Goal: Transaction & Acquisition: Purchase product/service

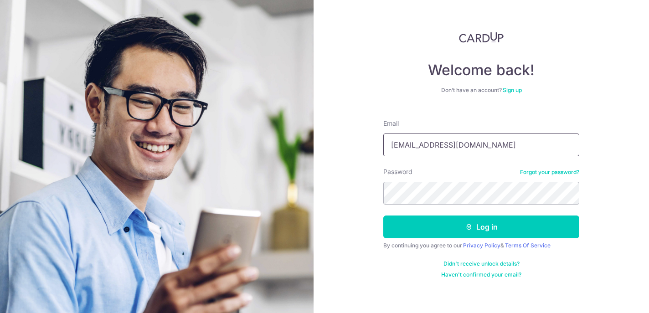
type input "[EMAIL_ADDRESS][DOMAIN_NAME]"
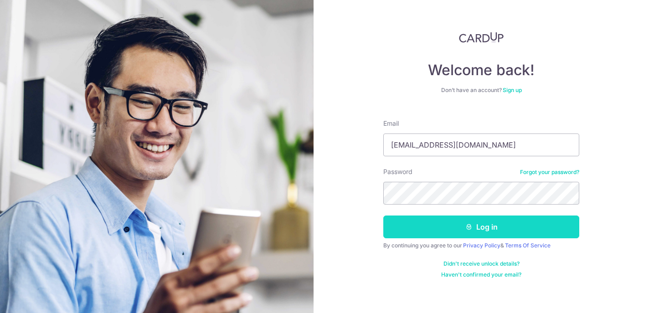
click at [477, 229] on button "Log in" at bounding box center [481, 227] width 196 height 23
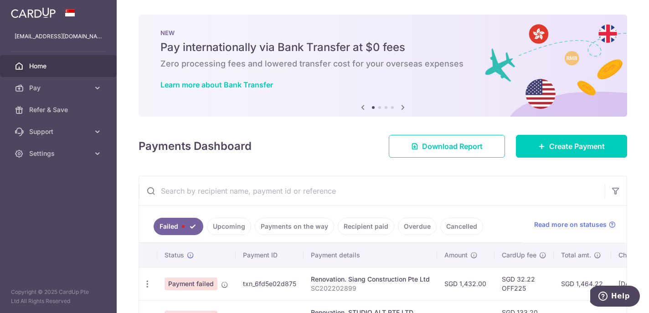
click at [350, 228] on link "Recipient paid" at bounding box center [366, 226] width 57 height 17
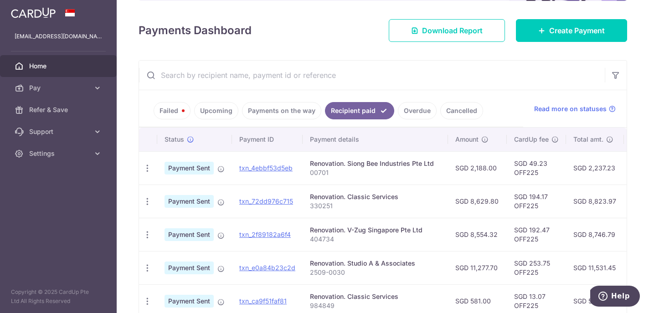
scroll to position [113, 0]
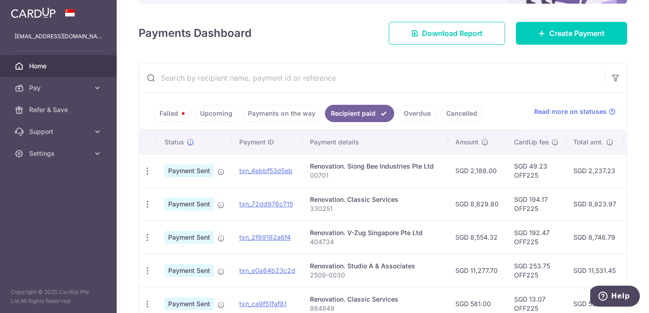
click at [178, 119] on link "Failed" at bounding box center [172, 113] width 37 height 17
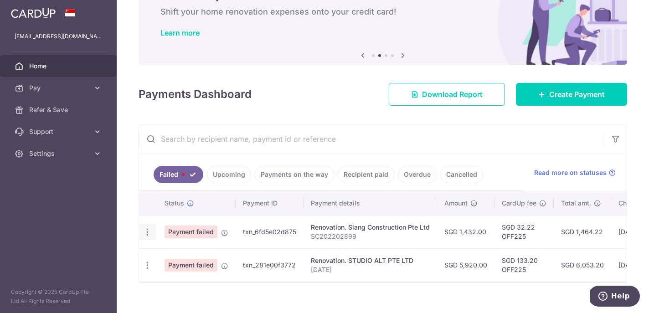
click at [149, 234] on icon "button" at bounding box center [148, 233] width 10 height 10
click at [171, 257] on span "Update payment" at bounding box center [196, 257] width 62 height 11
radio input "true"
type input "1,432.00"
type input "SC202202899"
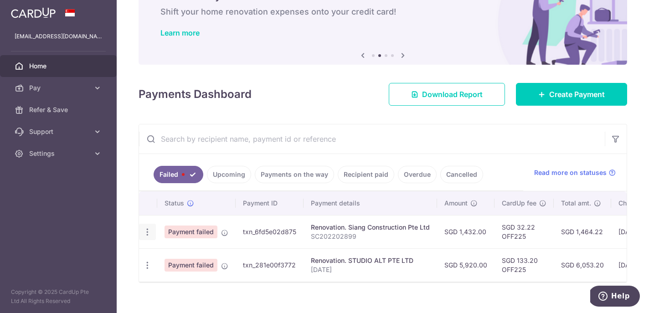
type input "40% payment"
type input "OFF225"
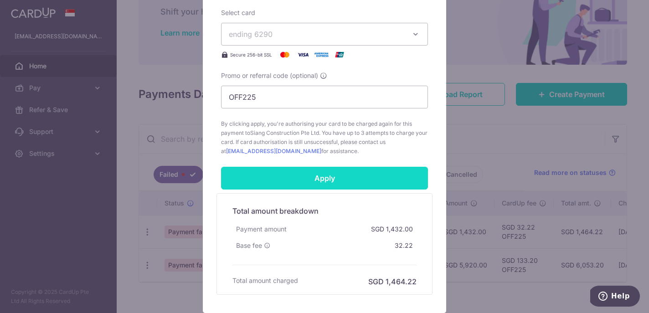
scroll to position [437, 0]
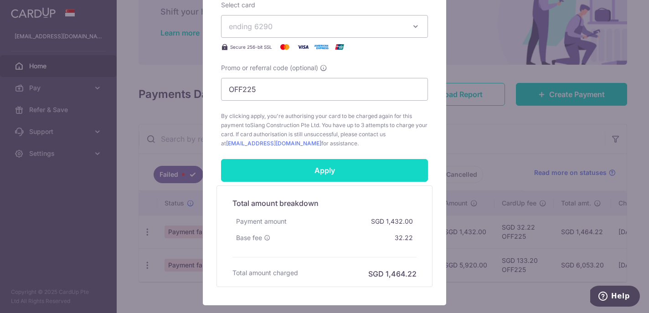
click at [328, 177] on input "Apply" at bounding box center [324, 170] width 207 height 23
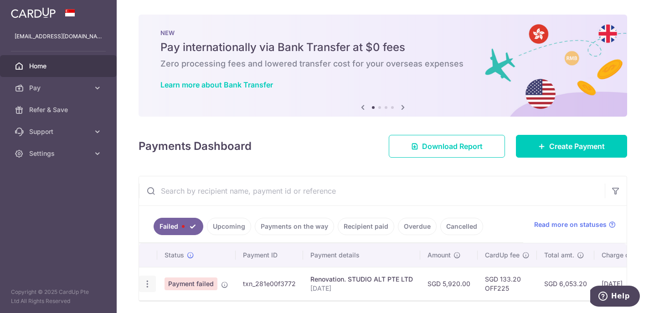
scroll to position [34, 0]
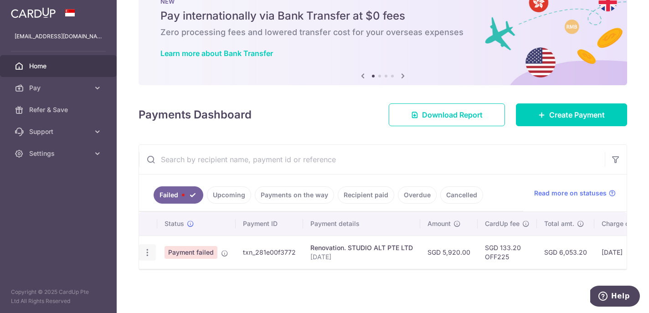
click at [151, 253] on icon "button" at bounding box center [148, 253] width 10 height 10
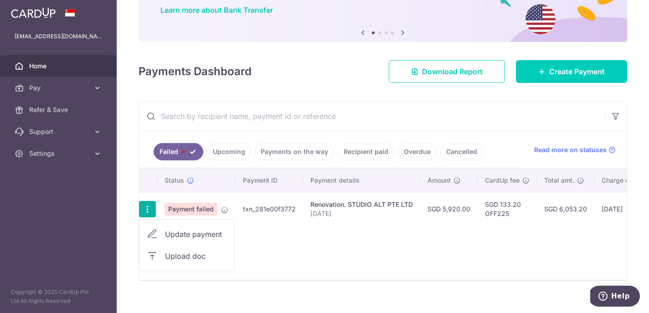
scroll to position [79, 0]
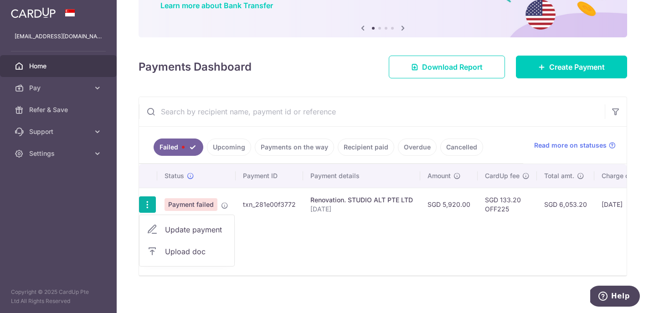
click at [195, 234] on span "Update payment" at bounding box center [196, 229] width 62 height 11
radio input "true"
type input "5,920.00"
type input "[DATE]"
type input "40% payment"
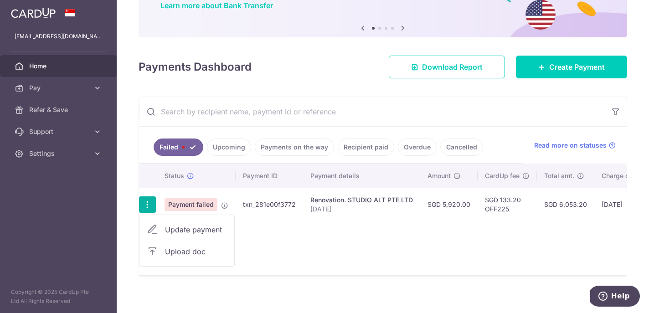
scroll to position [34, 0]
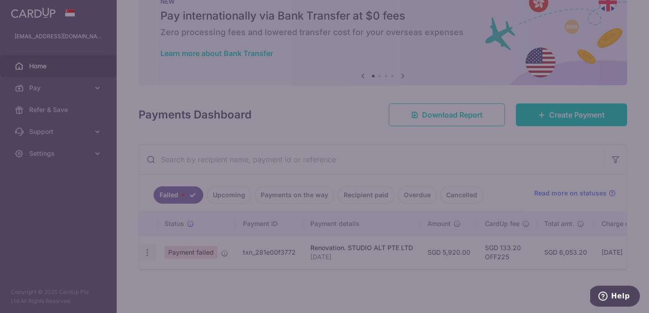
type input "OFF225"
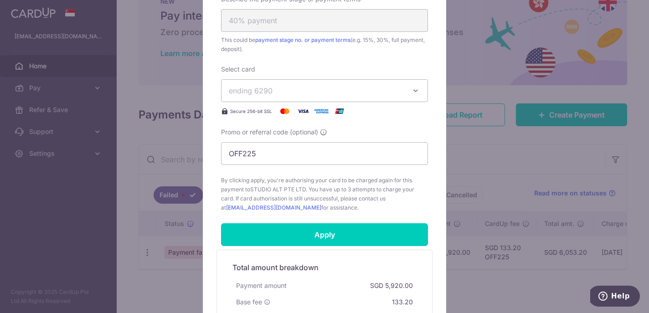
scroll to position [368, 0]
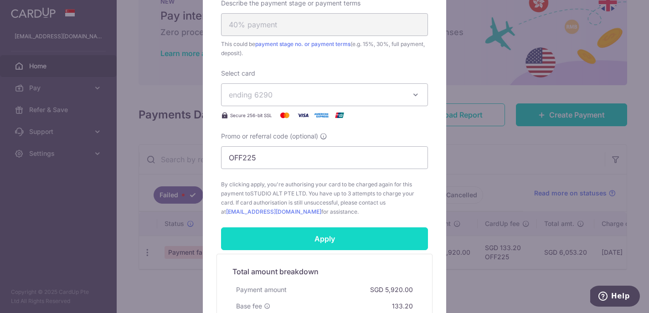
click at [320, 241] on input "Apply" at bounding box center [324, 239] width 207 height 23
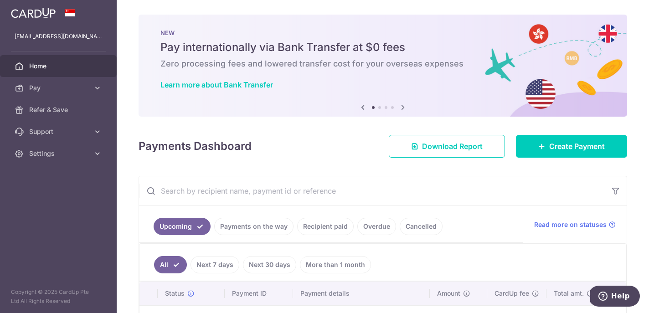
scroll to position [140, 0]
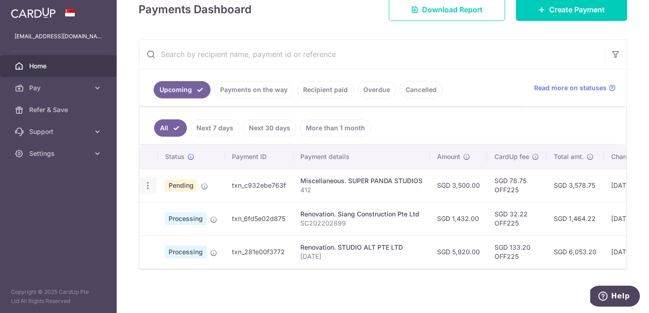
click at [146, 181] on icon "button" at bounding box center [148, 186] width 10 height 10
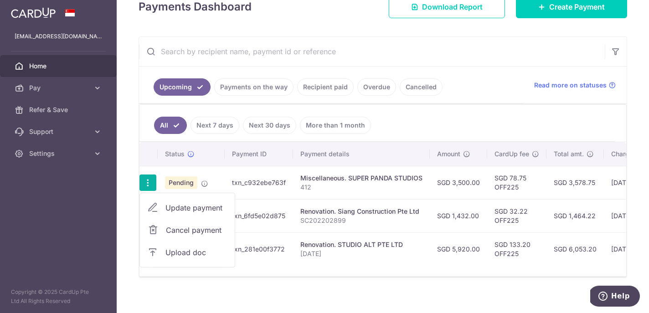
click at [195, 230] on span "Cancel payment" at bounding box center [196, 230] width 61 height 11
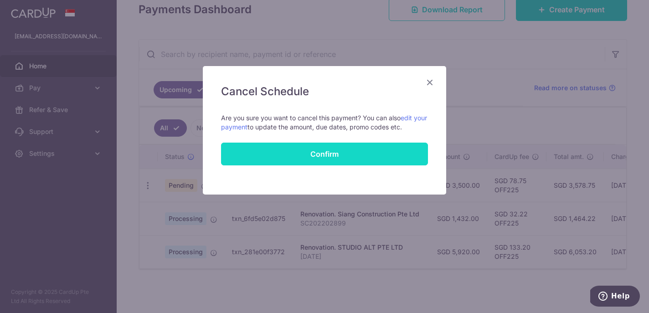
click at [376, 160] on button "Confirm" at bounding box center [324, 154] width 207 height 23
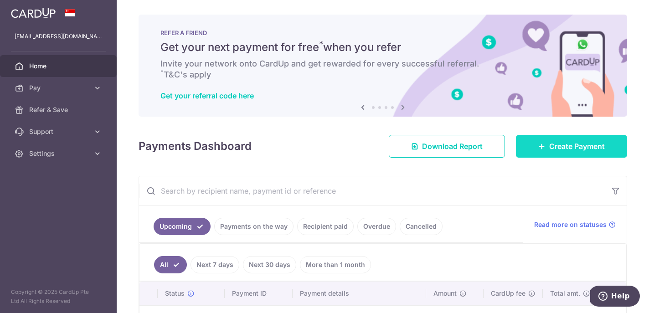
click at [596, 143] on span "Create Payment" at bounding box center [577, 146] width 56 height 11
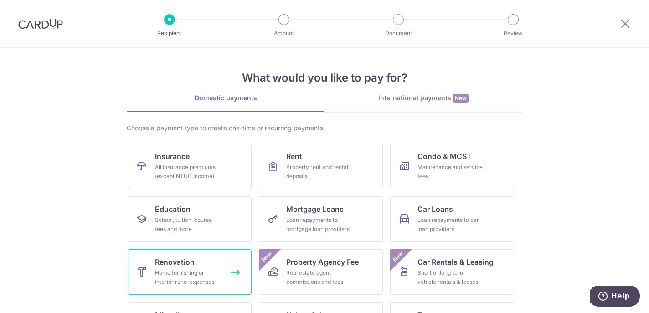
click at [149, 270] on link "Renovation Home furnishing or interior reno-expenses" at bounding box center [190, 272] width 124 height 46
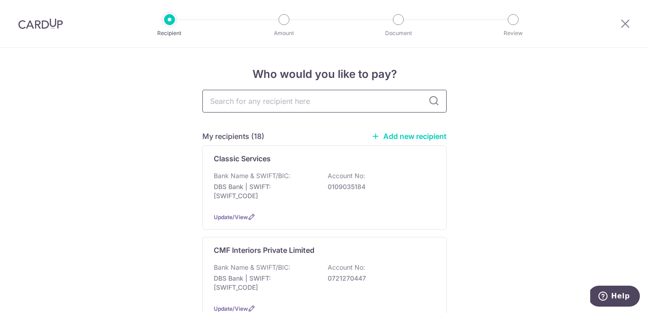
click at [297, 102] on input "text" at bounding box center [324, 101] width 244 height 23
type input "studio"
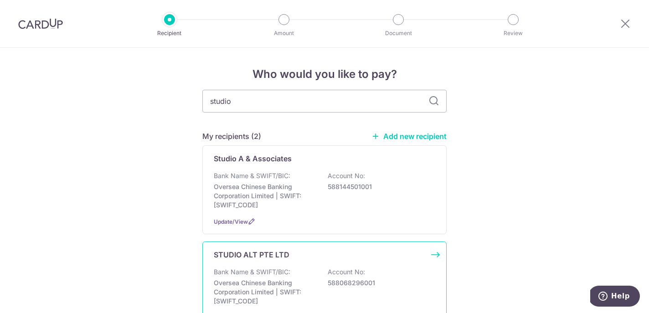
click at [247, 279] on p "Oversea Chinese Banking Corporation Limited | SWIFT: OCBCSGSGXXX" at bounding box center [265, 292] width 102 height 27
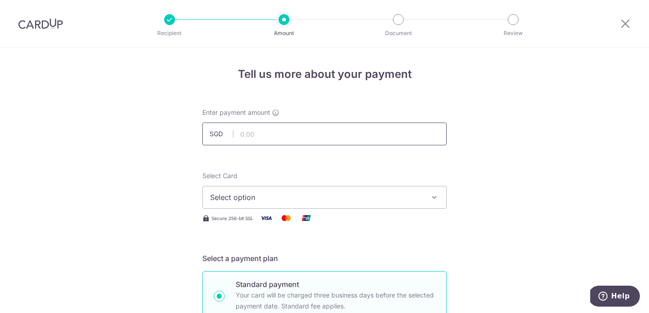
click at [341, 143] on input "text" at bounding box center [324, 134] width 244 height 23
paste input "17,631.88"
type input "17,631.88"
click at [274, 196] on span "Select option" at bounding box center [316, 197] width 212 height 11
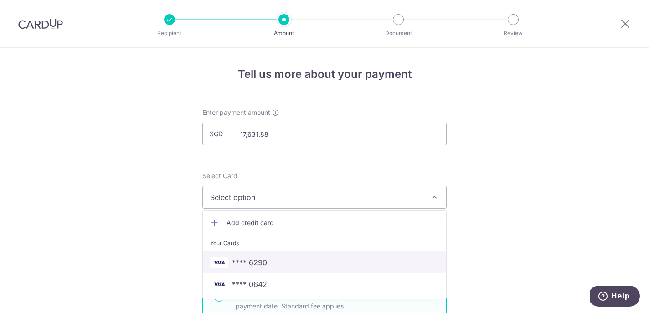
click at [265, 260] on span "**** 6290" at bounding box center [249, 262] width 35 height 11
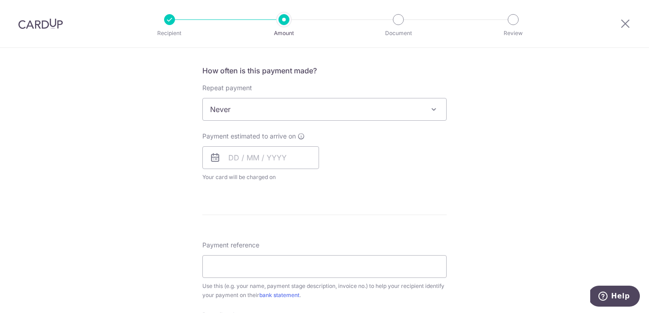
scroll to position [335, 0]
click at [265, 150] on input "text" at bounding box center [260, 158] width 117 height 23
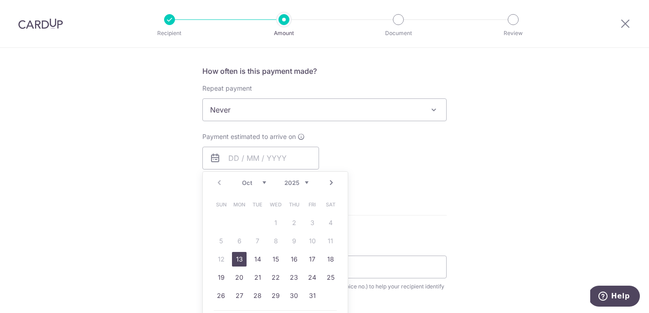
click at [240, 259] on link "13" at bounding box center [239, 259] width 15 height 15
type input "[DATE]"
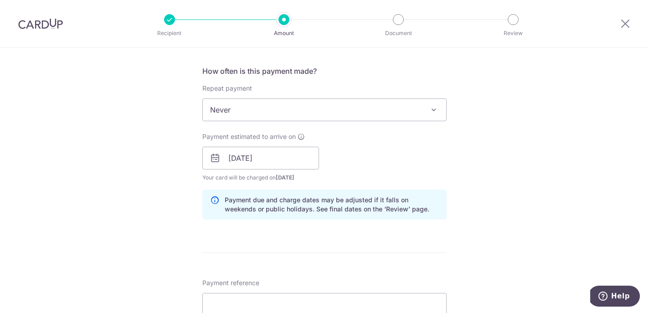
click at [158, 189] on div "Tell us more about your payment Enter payment amount SGD 17,631.88 17631.88 Sel…" at bounding box center [324, 174] width 649 height 923
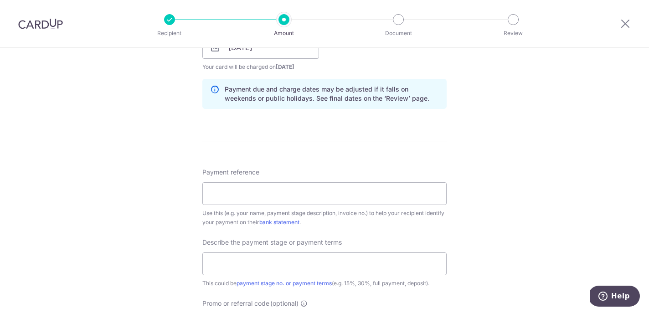
scroll to position [490, 0]
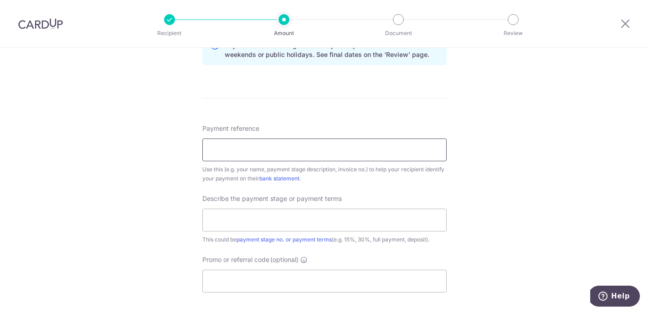
click at [351, 150] on input "Payment reference" at bounding box center [324, 150] width 244 height 23
paste input "QT/ALT/25/10/2046"
click at [222, 148] on input "QT/ALT/25/10/2046" at bounding box center [324, 150] width 244 height 23
type input "QT ALT [DATE]"
click at [224, 214] on input "text" at bounding box center [324, 220] width 244 height 23
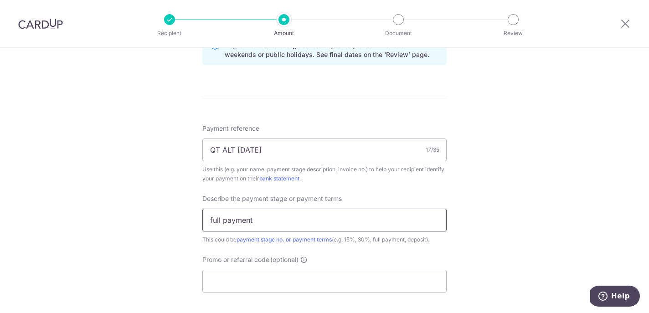
type input "full payment"
click at [144, 217] on div "Tell us more about your payment Enter payment amount SGD 17,631.88 17631.88 Sel…" at bounding box center [324, 19] width 649 height 923
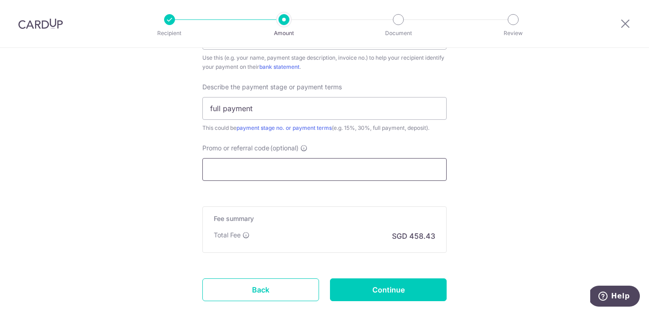
click at [232, 171] on input "Promo or referral code (optional)" at bounding box center [324, 169] width 244 height 23
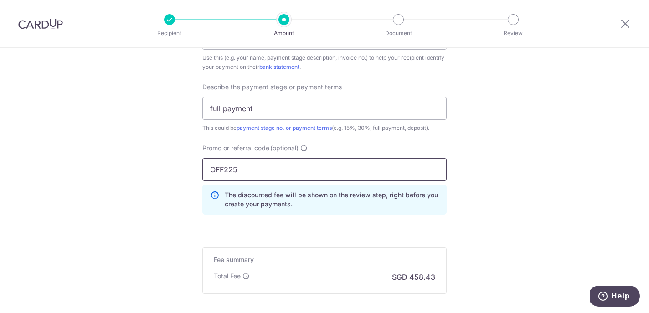
type input "OFF225"
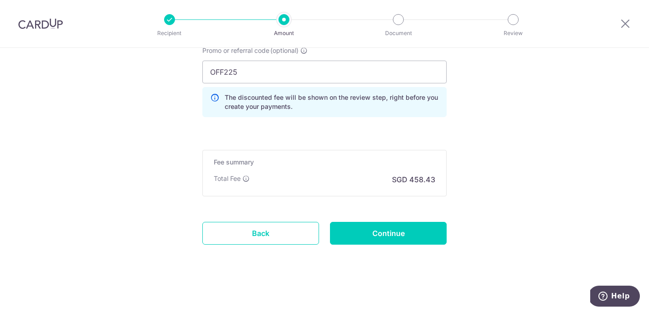
scroll to position [699, 0]
click at [420, 235] on input "Continue" at bounding box center [388, 233] width 117 height 23
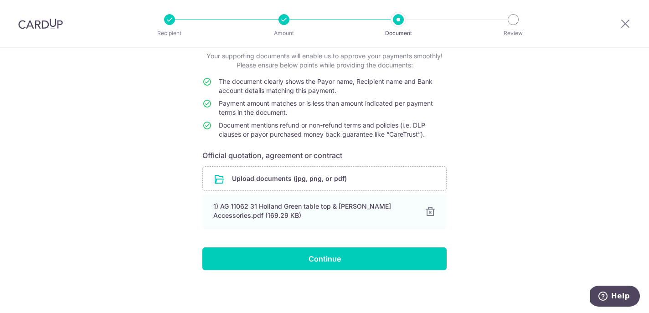
scroll to position [57, 0]
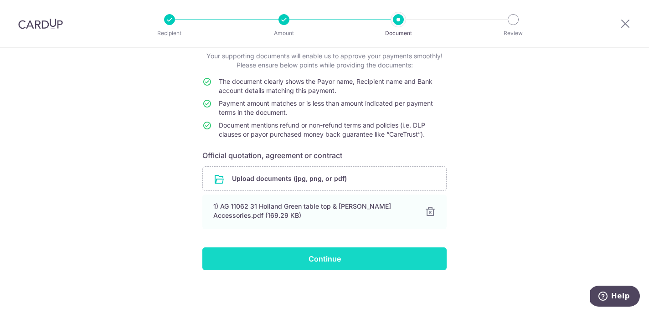
click at [333, 259] on input "Continue" at bounding box center [324, 259] width 244 height 23
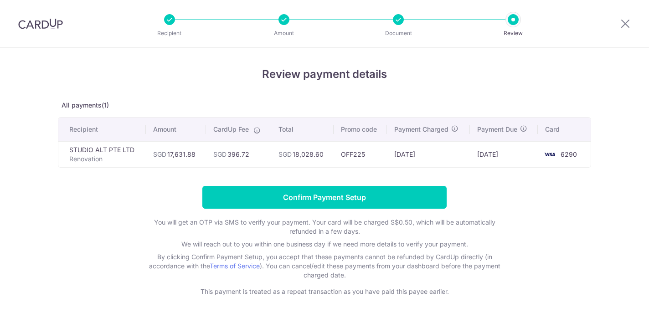
click at [331, 202] on input "Confirm Payment Setup" at bounding box center [324, 197] width 244 height 23
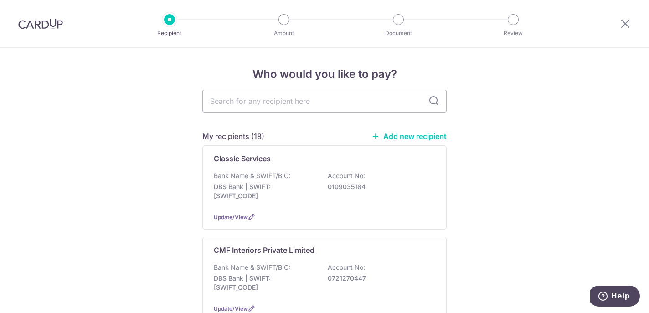
click at [398, 136] on link "Add new recipient" at bounding box center [409, 136] width 75 height 9
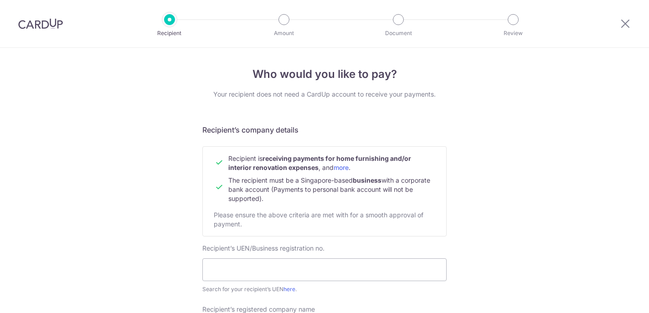
scroll to position [124, 0]
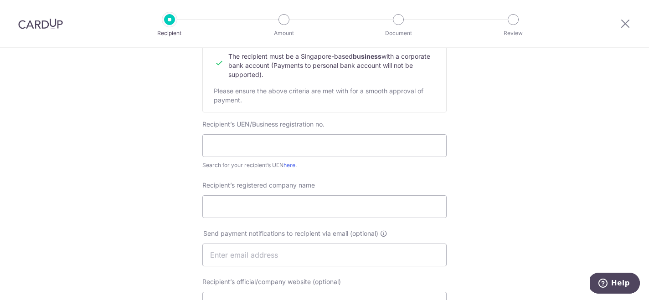
click at [260, 162] on div "Search for your recipient’s UEN here ." at bounding box center [324, 165] width 244 height 9
paste input "200704006N"
type input "200704006N"
paste input "SOLAR AIR-CONDITIONING & ELECTRICAL SERVICES PTE. LTD."
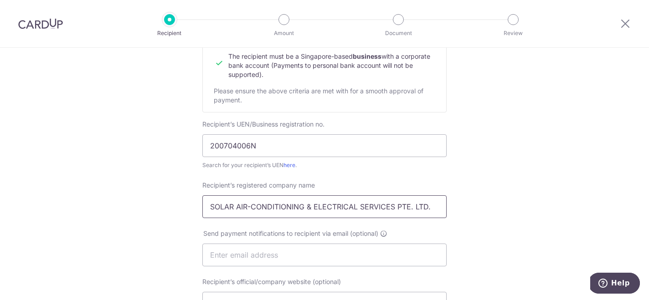
drag, startPoint x: 233, startPoint y: 206, endPoint x: 167, endPoint y: 196, distance: 66.8
click at [167, 196] on div "Who would you like to pay? Your recipient does not need a CardUp account to rec…" at bounding box center [324, 267] width 649 height 686
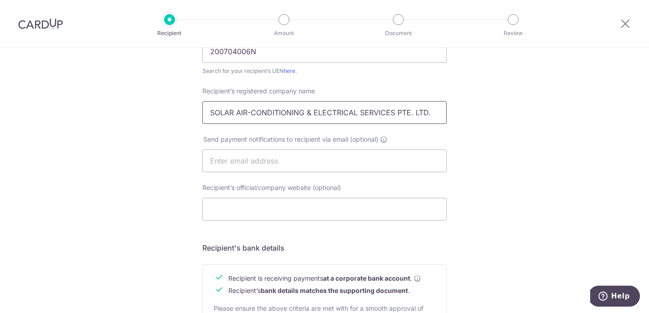
scroll to position [241, 0]
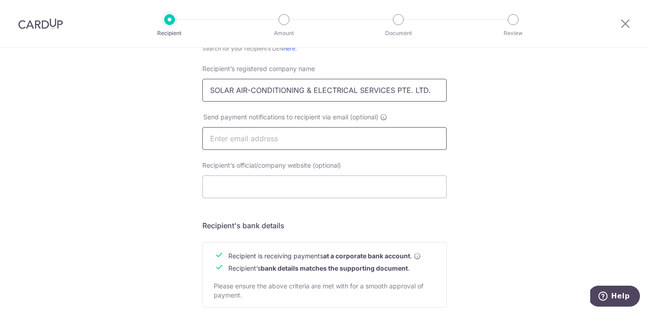
type input "SOLAR AIR-CONDITIONING & ELECTRICAL SERVICES PTE. LTD."
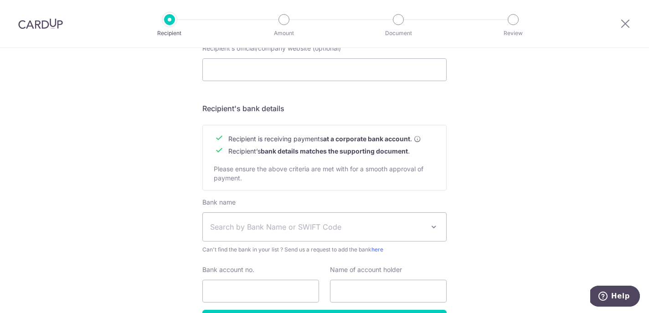
scroll to position [402, 0]
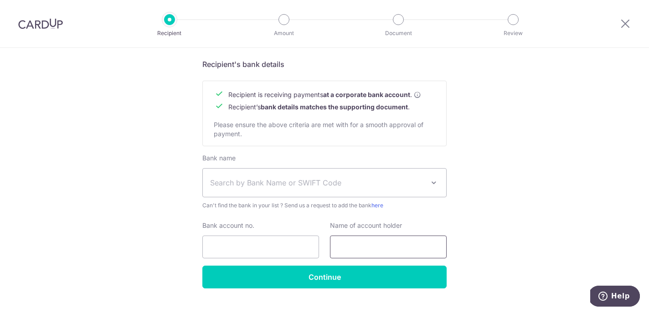
type input "[EMAIL_ADDRESS][DOMAIN_NAME]"
paste input "SOLAR AIR-CONDITIONING & ELECTRICAL SERVICES PTE. LTD."
type input "SOLAR AIR-CONDITIONING & ELECTRICAL SERVICES PTE. LTD."
click at [276, 244] on input "Bank account no." at bounding box center [260, 247] width 117 height 23
click at [305, 181] on span "Search by Bank Name or SWIFT Code" at bounding box center [317, 182] width 214 height 11
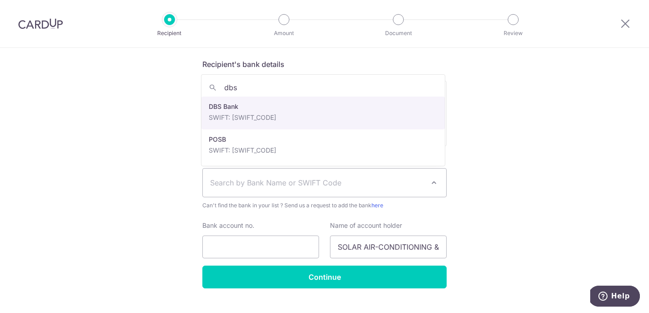
type input "dbs"
select select "6"
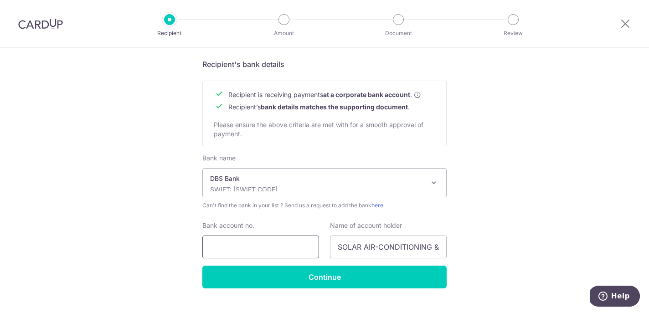
click at [228, 241] on input "Bank account no." at bounding box center [260, 247] width 117 height 23
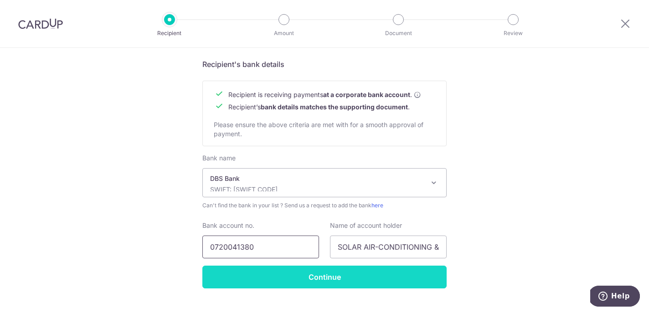
type input "0720041380"
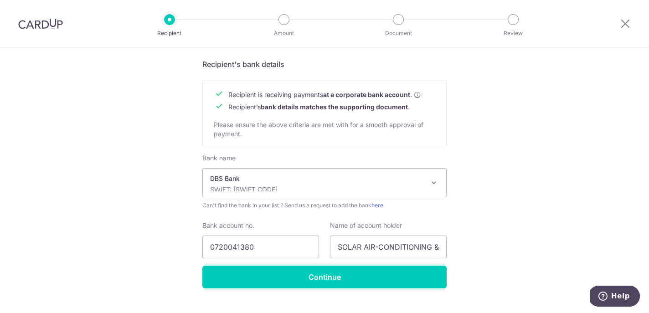
click at [279, 279] on input "Continue" at bounding box center [324, 277] width 244 height 23
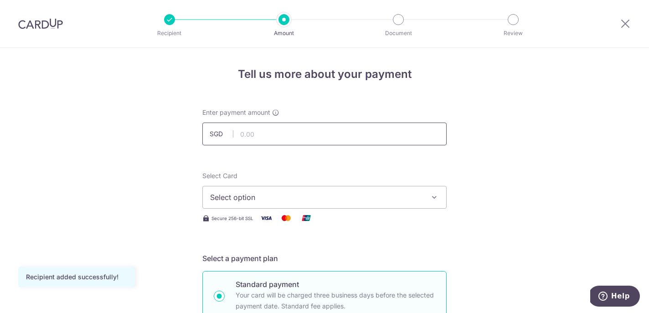
click at [347, 130] on input "text" at bounding box center [324, 134] width 244 height 23
type input "824.00"
click at [423, 196] on button "Select option" at bounding box center [324, 197] width 244 height 23
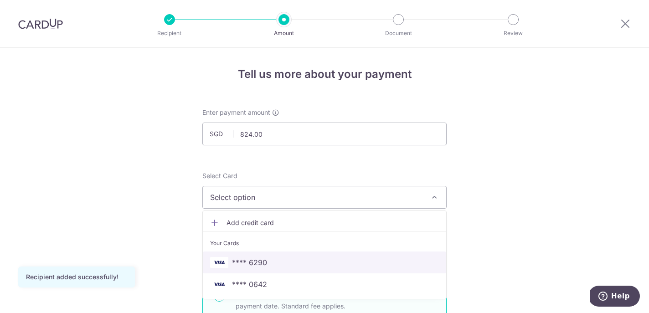
click at [301, 257] on span "**** 6290" at bounding box center [324, 262] width 229 height 11
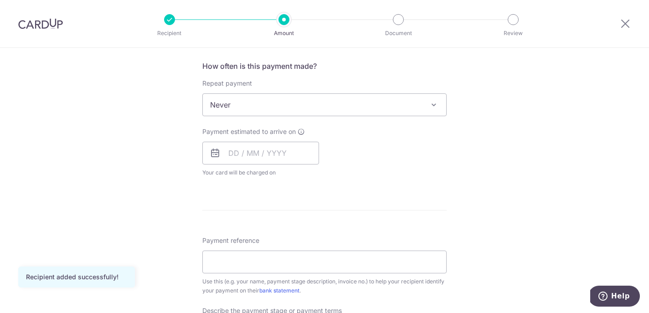
scroll to position [345, 0]
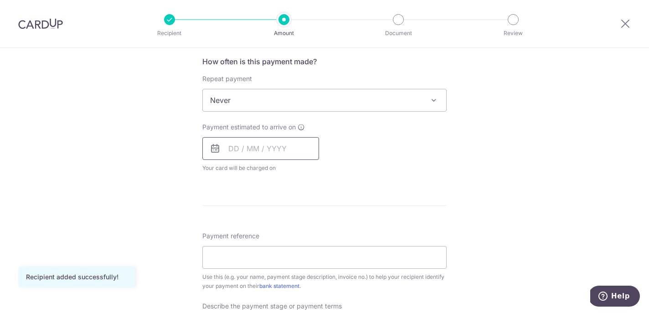
click at [299, 154] on input "text" at bounding box center [260, 148] width 117 height 23
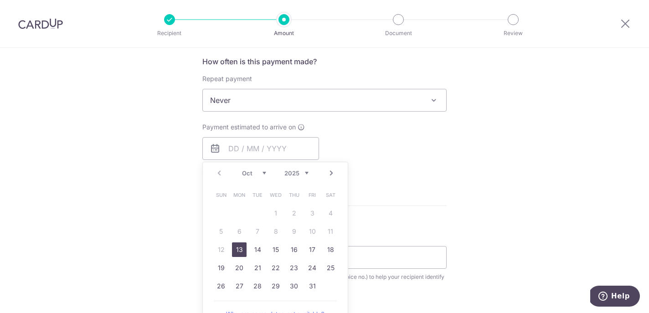
click at [241, 246] on link "13" at bounding box center [239, 250] width 15 height 15
type input "13/10/2025"
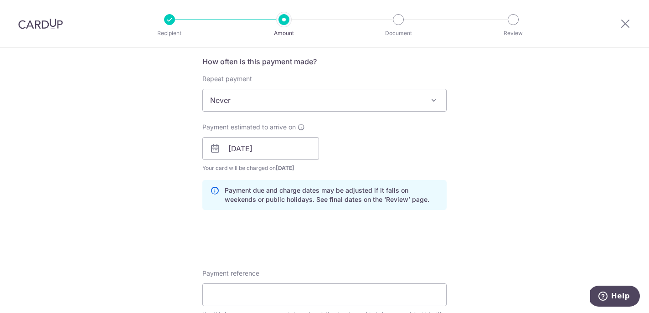
click at [532, 160] on div "Tell us more about your payment Enter payment amount SGD 824.00 824.00 Recipien…" at bounding box center [324, 164] width 649 height 923
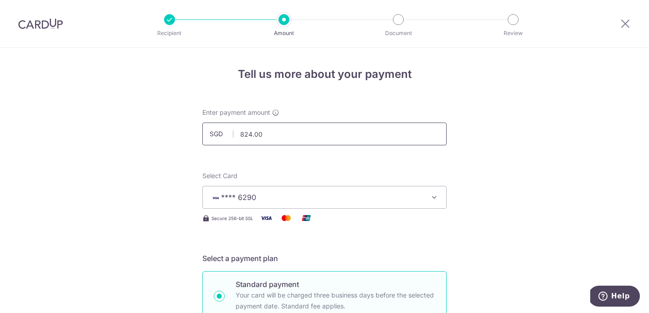
scroll to position [0, 0]
click at [249, 132] on input "824.00" at bounding box center [324, 134] width 244 height 23
type input "864.00"
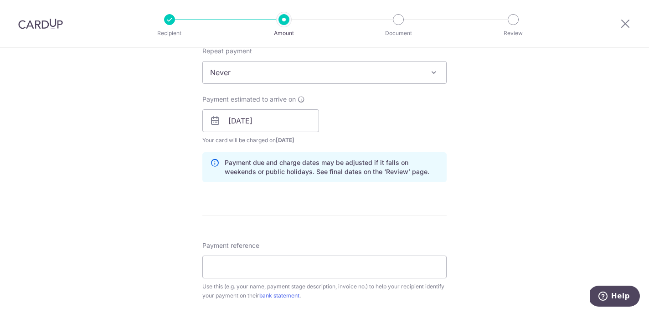
scroll to position [529, 0]
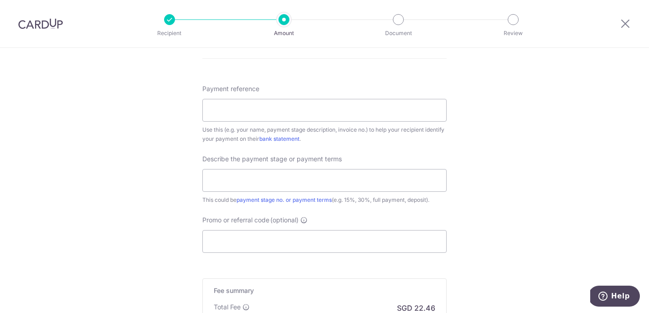
click at [352, 123] on div "Payment reference Use this (e.g. your name, payment stage description, invoice …" at bounding box center [324, 113] width 244 height 59
click at [344, 114] on input "Payment reference" at bounding box center [324, 110] width 244 height 23
type input "INNV12864"
click at [269, 174] on input "text" at bounding box center [324, 180] width 244 height 23
type input "full payment"
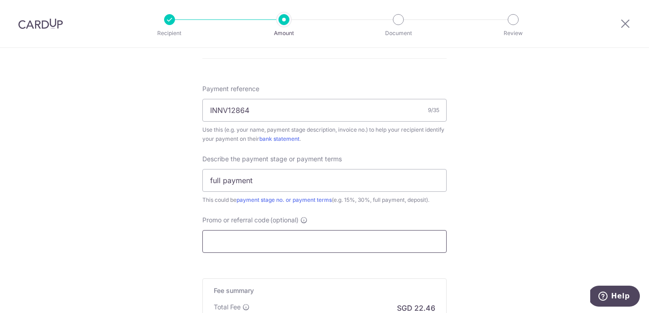
click at [277, 244] on input "Promo or referral code (optional)" at bounding box center [324, 241] width 244 height 23
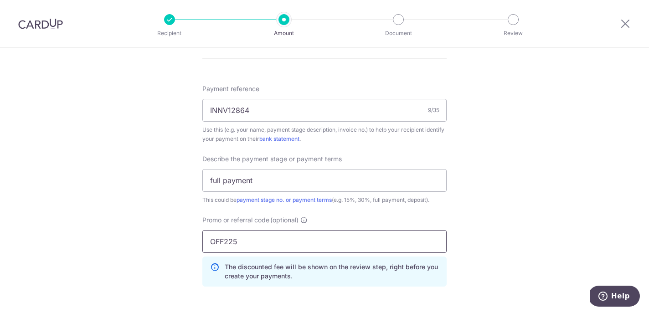
type input "OFF225"
click at [530, 167] on div "Tell us more about your payment Enter payment amount SGD 864.00 864.00 Recipien…" at bounding box center [324, 1] width 649 height 964
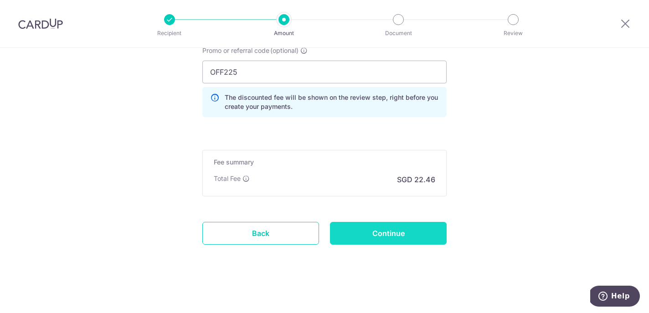
scroll to position [699, 0]
click at [414, 228] on input "Continue" at bounding box center [388, 233] width 117 height 23
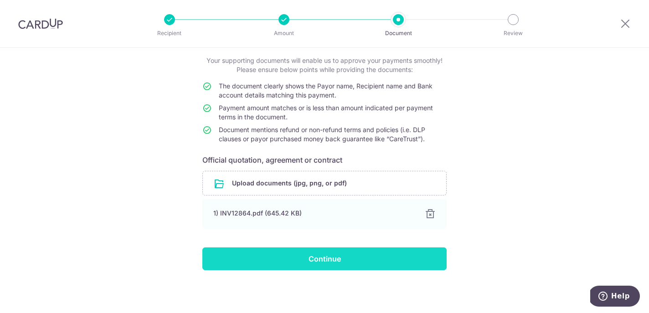
scroll to position [52, 0]
click at [357, 258] on input "Continue" at bounding box center [324, 259] width 244 height 23
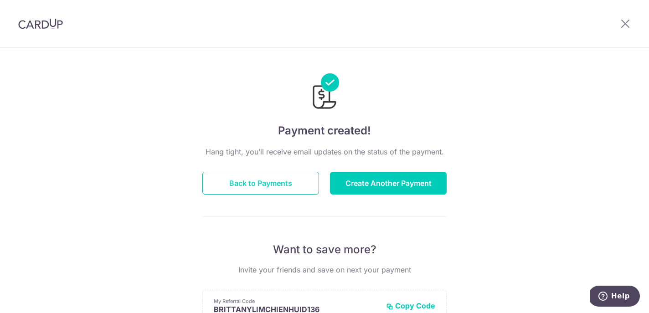
click at [278, 182] on button "Back to Payments" at bounding box center [260, 183] width 117 height 23
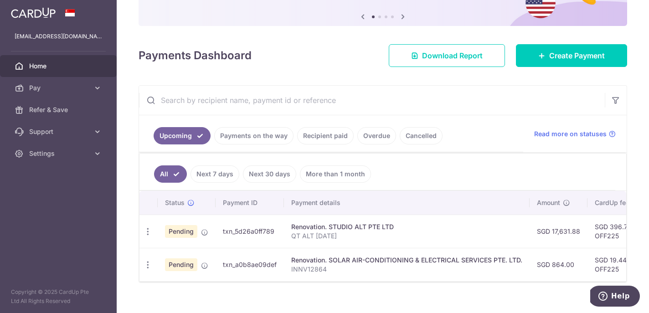
scroll to position [92, 0]
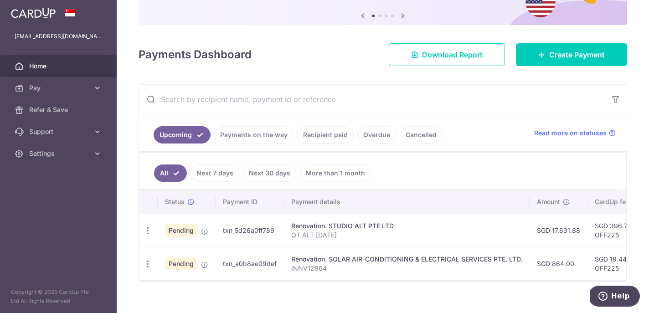
click at [258, 130] on link "Payments on the way" at bounding box center [253, 134] width 79 height 17
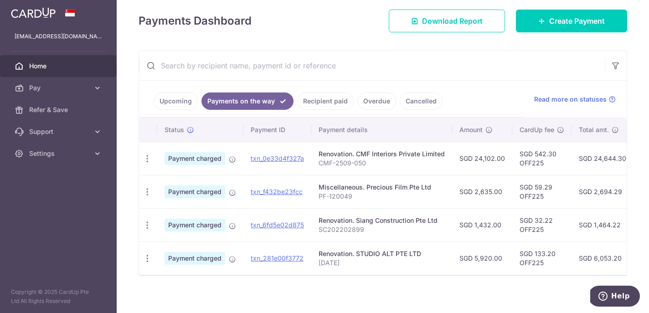
scroll to position [0, 0]
click at [176, 98] on link "Upcoming" at bounding box center [176, 101] width 44 height 17
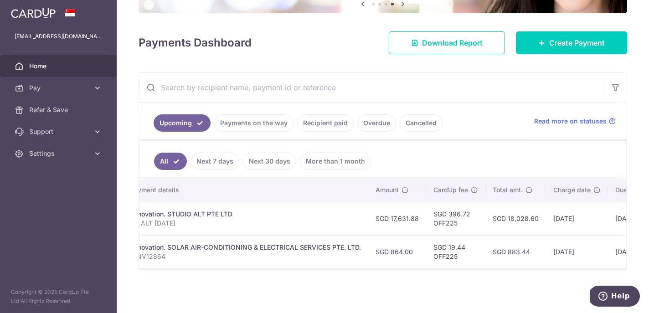
scroll to position [0, 168]
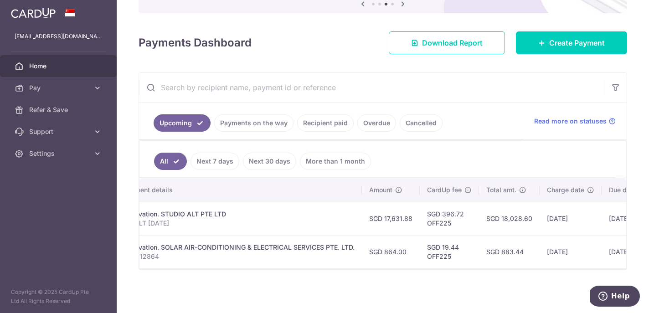
drag, startPoint x: 463, startPoint y: 215, endPoint x: 440, endPoint y: 214, distance: 22.8
click at [440, 214] on td "SGD 396.72 OFF225" at bounding box center [449, 218] width 59 height 33
copy td "396.72"
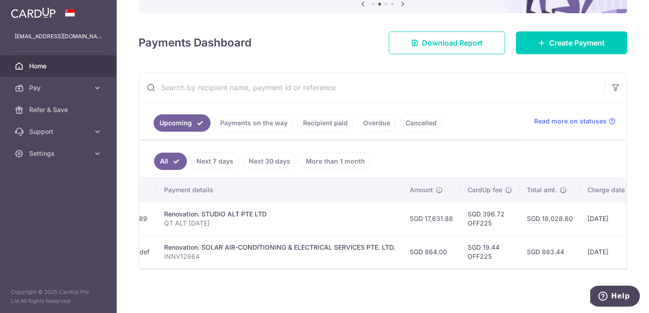
scroll to position [0, 129]
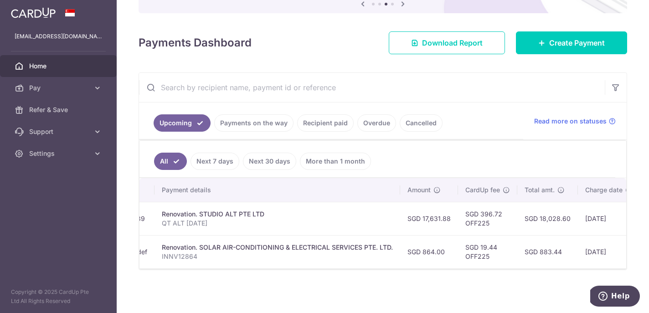
click at [321, 290] on div "× Pause Schedule Pause all future payments in this series Pause just this one p…" at bounding box center [383, 156] width 533 height 313
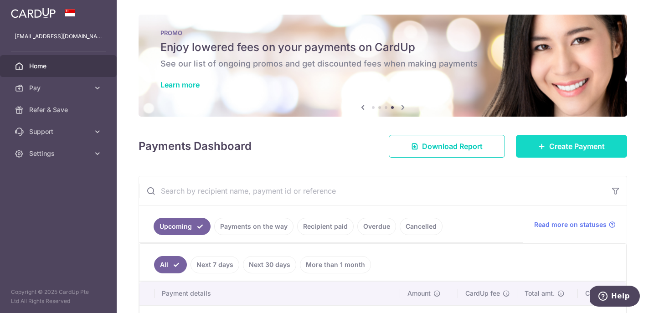
scroll to position [0, 0]
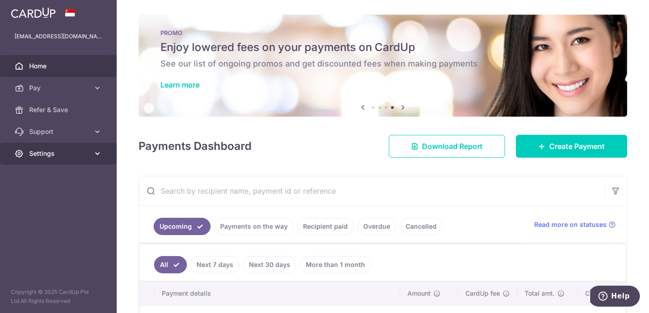
click at [43, 160] on link "Settings" at bounding box center [58, 154] width 117 height 22
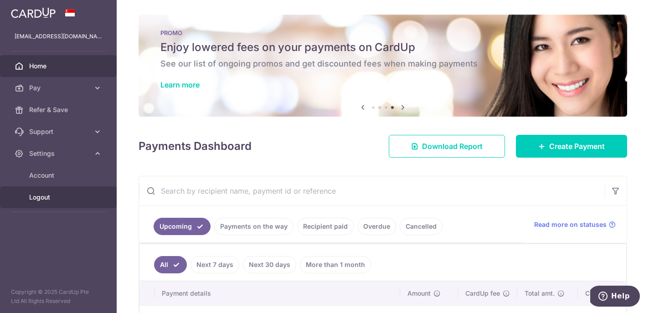
click at [50, 200] on span "Logout" at bounding box center [59, 197] width 60 height 9
